Goal: Information Seeking & Learning: Learn about a topic

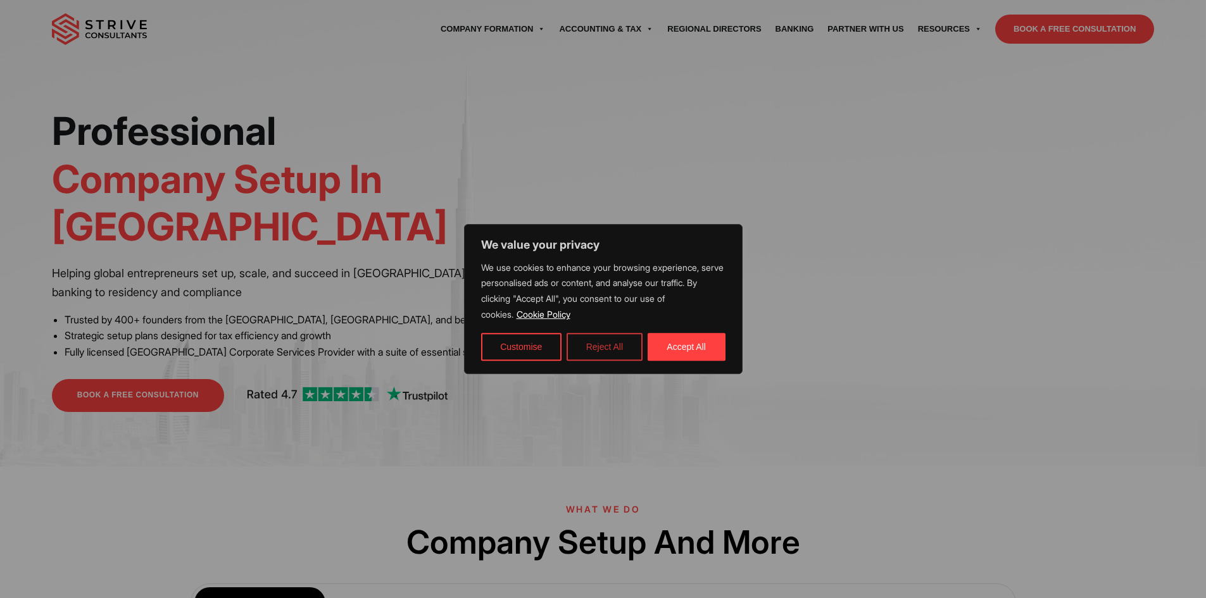
click at [617, 352] on button "Reject All" at bounding box center [604, 347] width 76 height 28
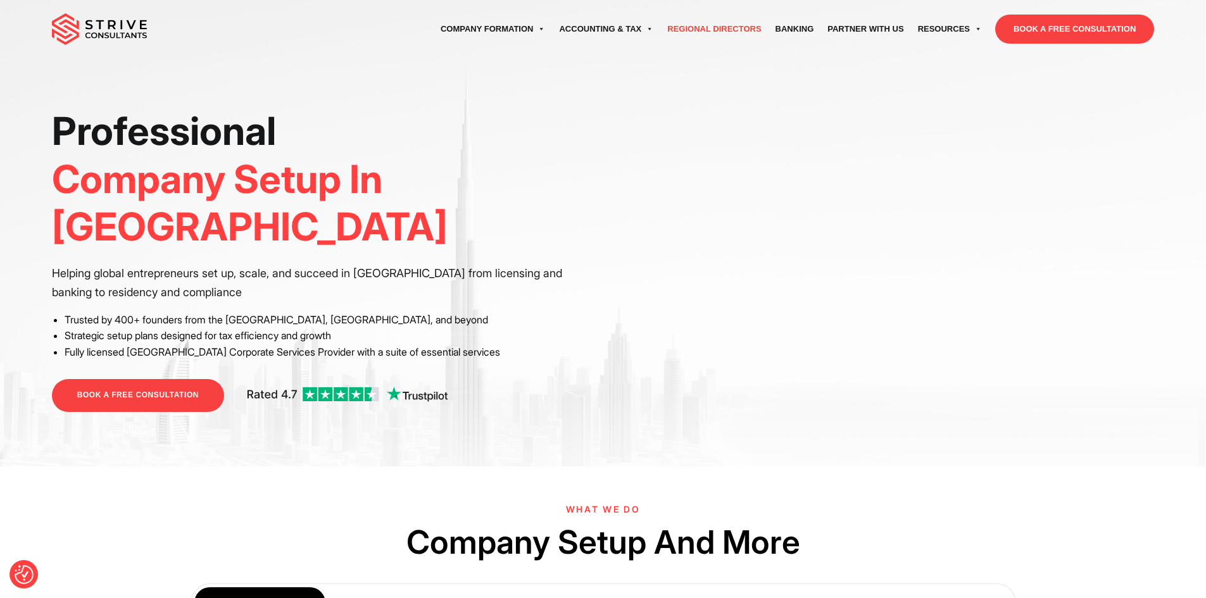
click at [721, 28] on link "Regional Directors" at bounding box center [714, 28] width 108 height 35
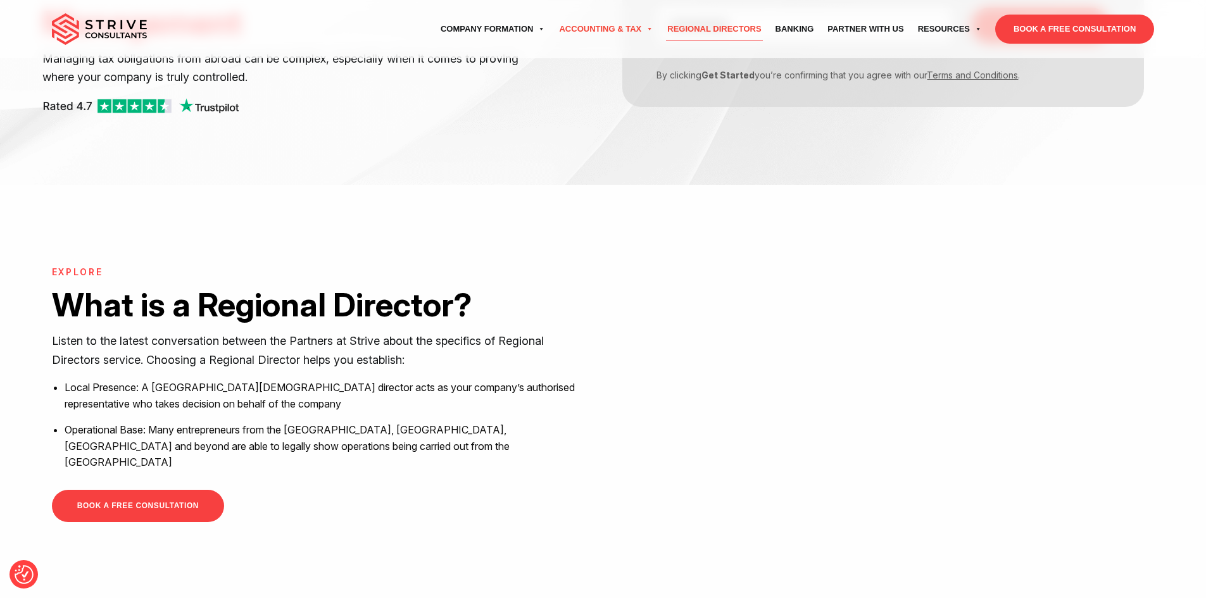
scroll to position [60, 0]
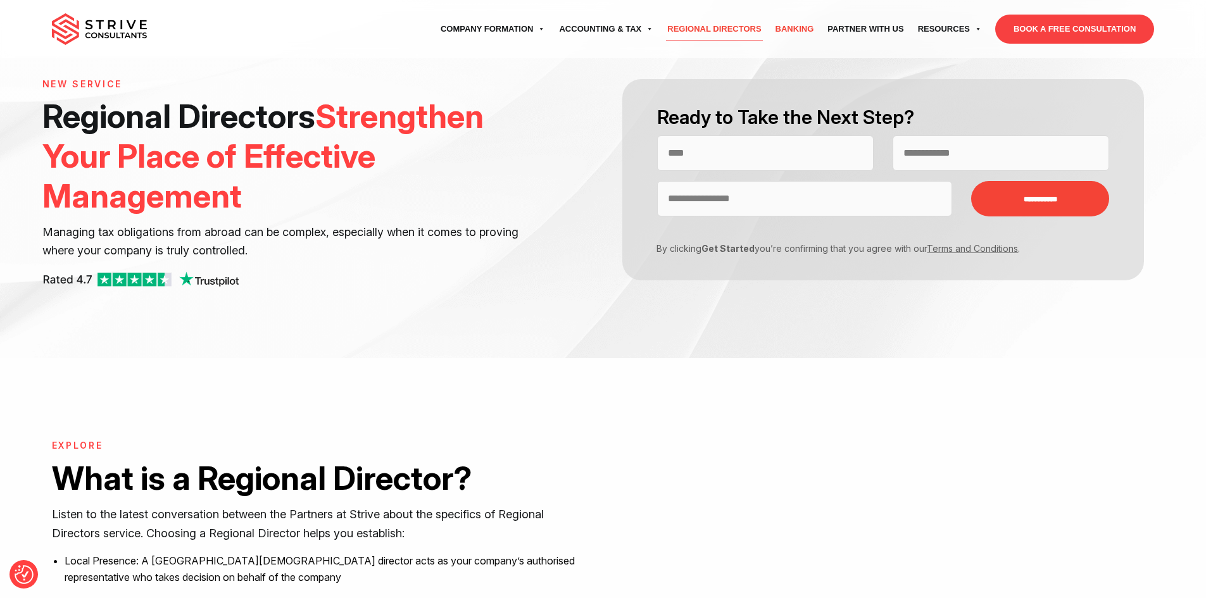
click at [804, 25] on link "Banking" at bounding box center [794, 28] width 53 height 35
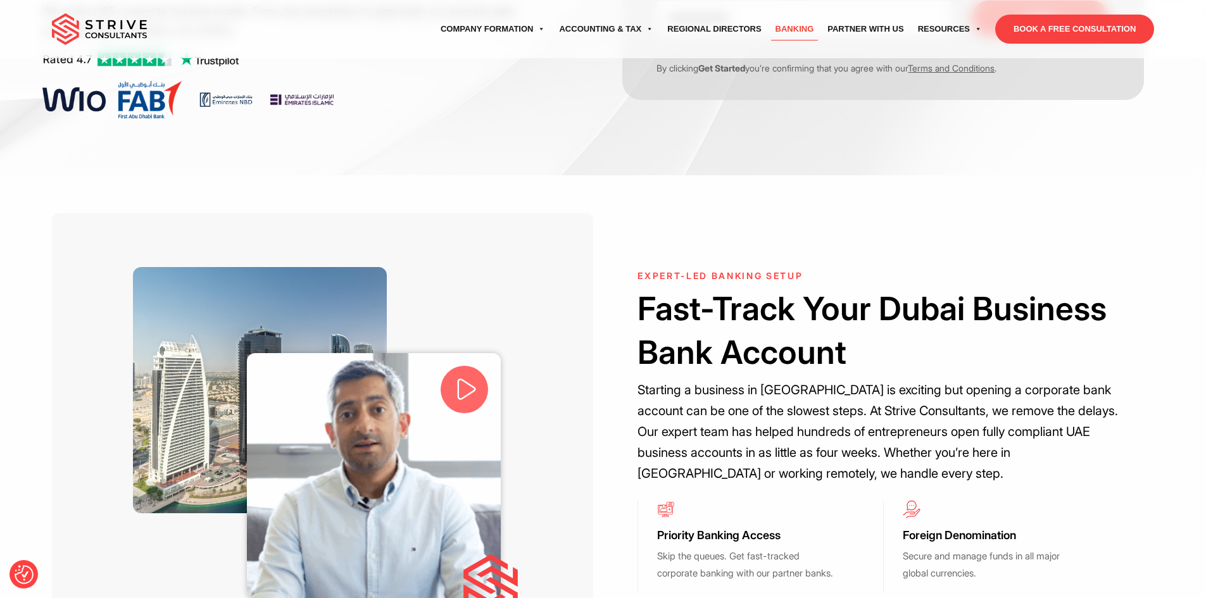
scroll to position [63, 0]
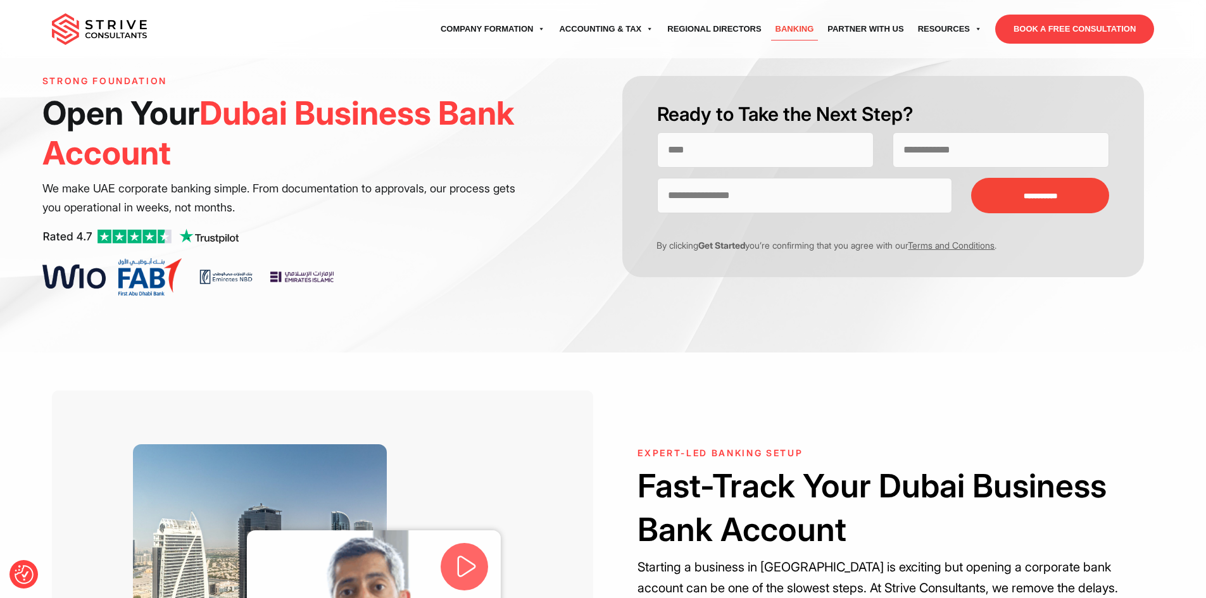
click at [68, 28] on img at bounding box center [99, 29] width 95 height 32
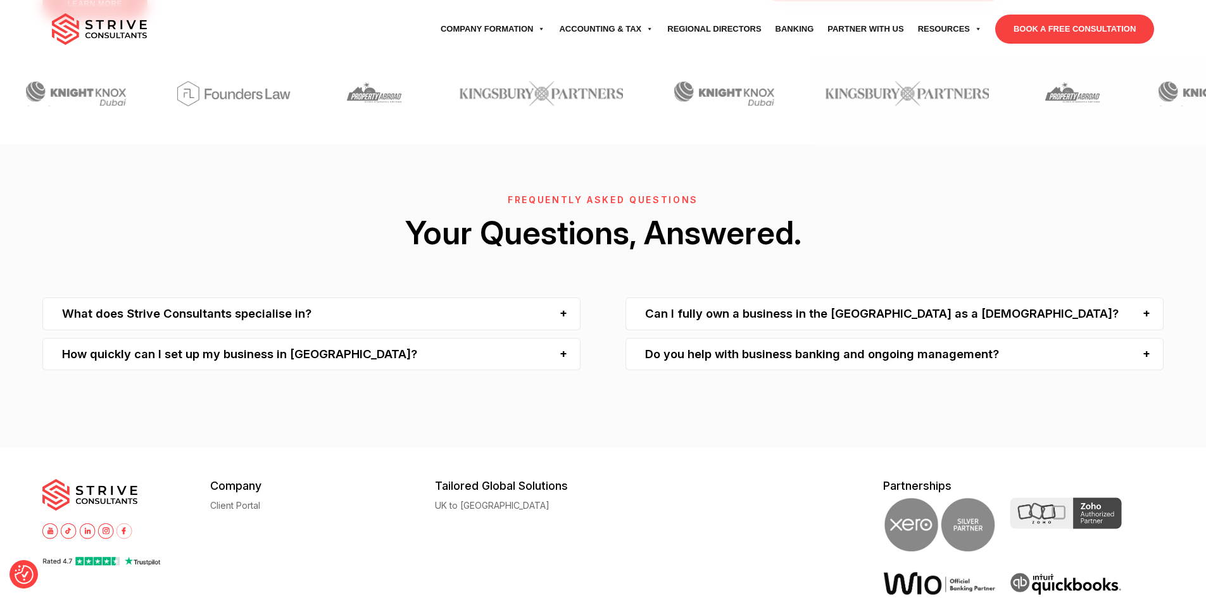
scroll to position [4047, 0]
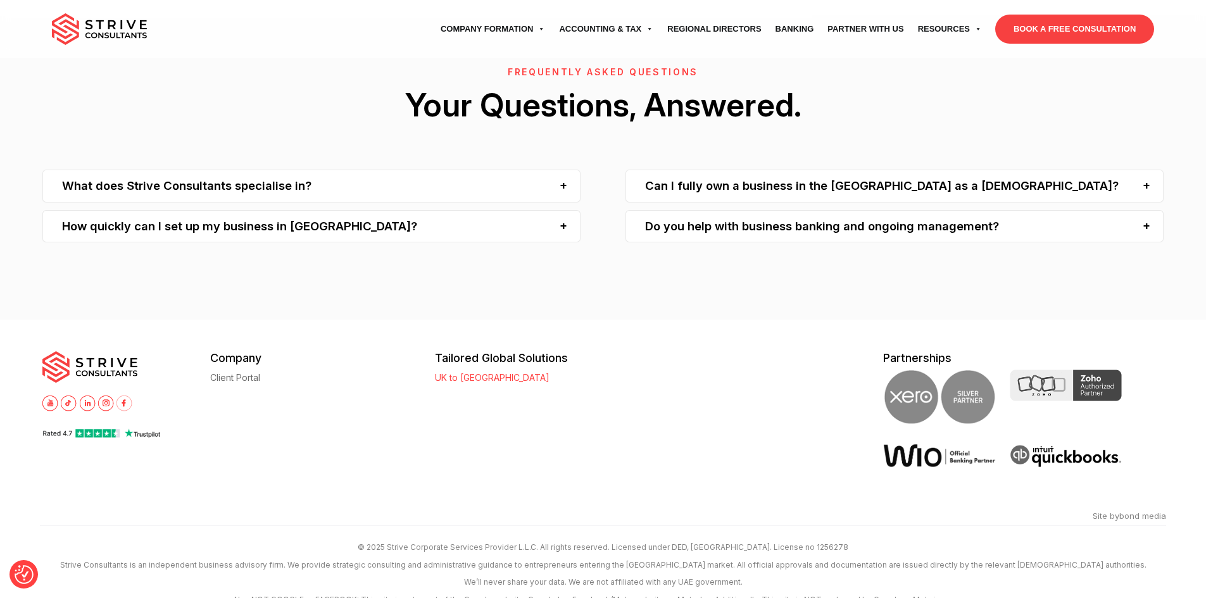
click at [466, 373] on link "UK to [GEOGRAPHIC_DATA]" at bounding box center [492, 377] width 115 height 9
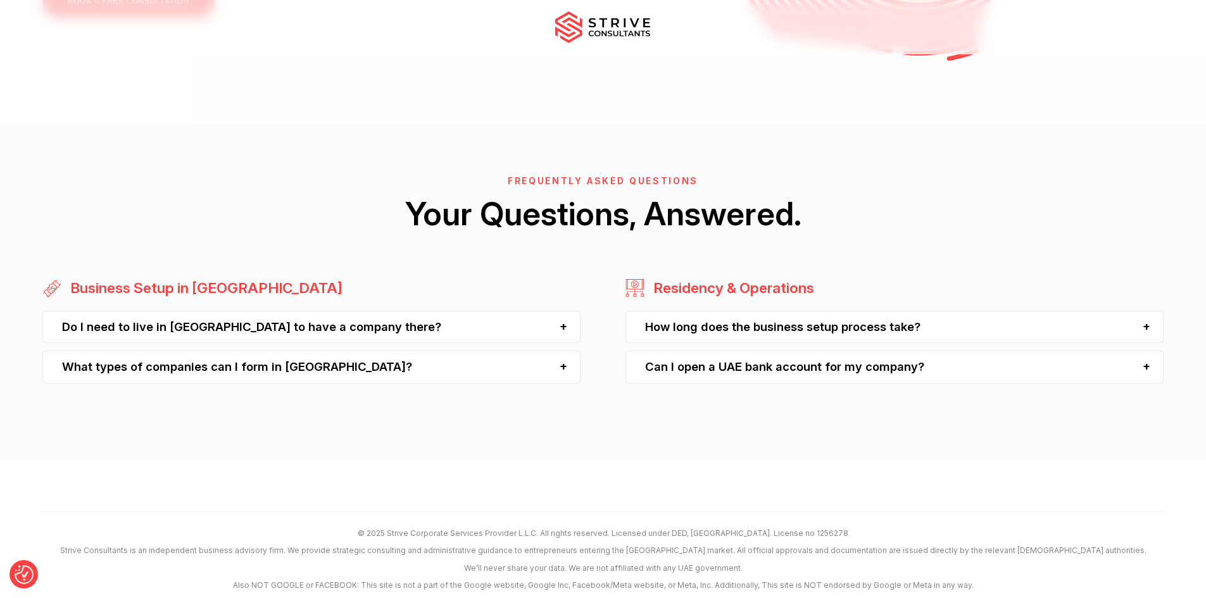
scroll to position [3472, 0]
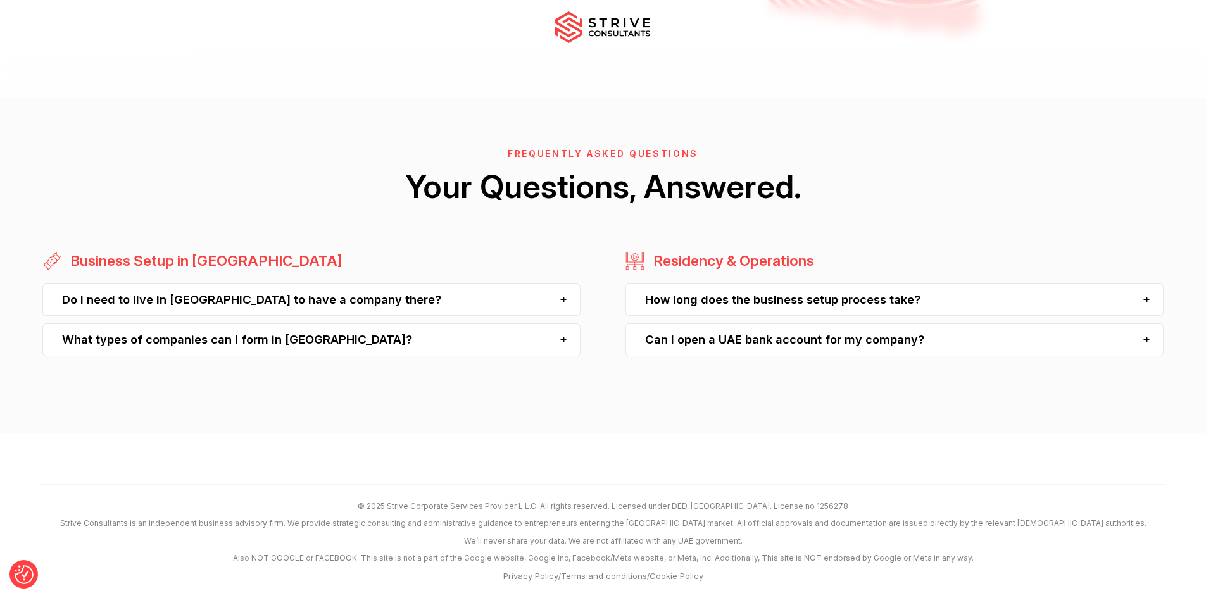
click at [540, 310] on div "Do I need to live in [GEOGRAPHIC_DATA] to have a company there?" at bounding box center [311, 300] width 538 height 32
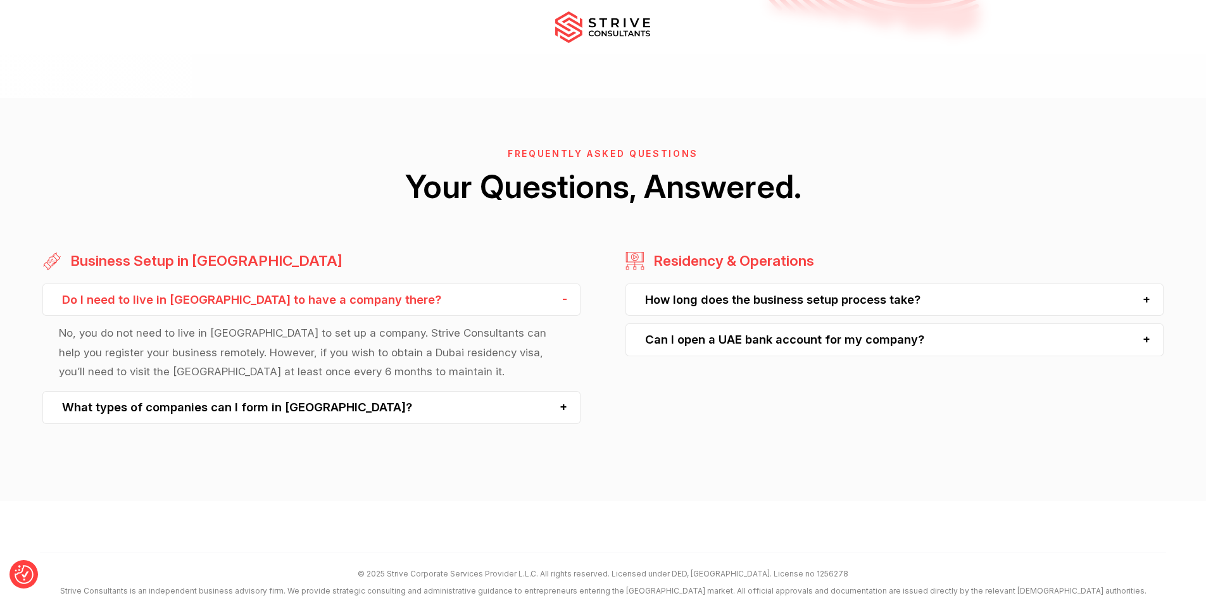
click at [524, 301] on div "Do I need to live in [GEOGRAPHIC_DATA] to have a company there?" at bounding box center [311, 300] width 538 height 32
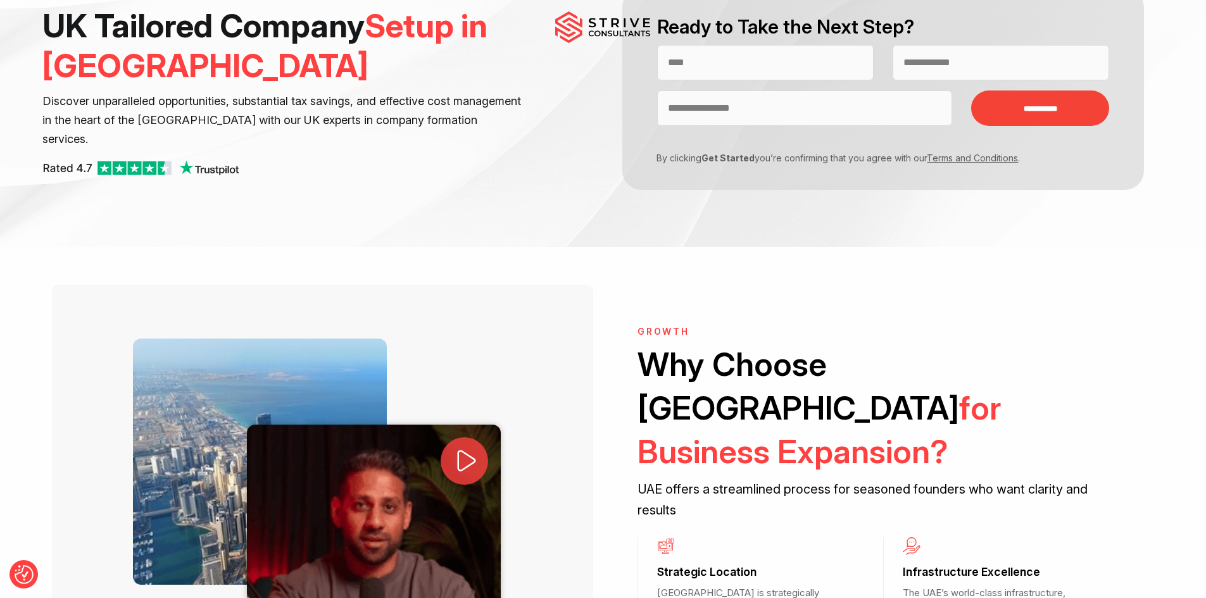
scroll to position [0, 0]
